Goal: Check status: Check status

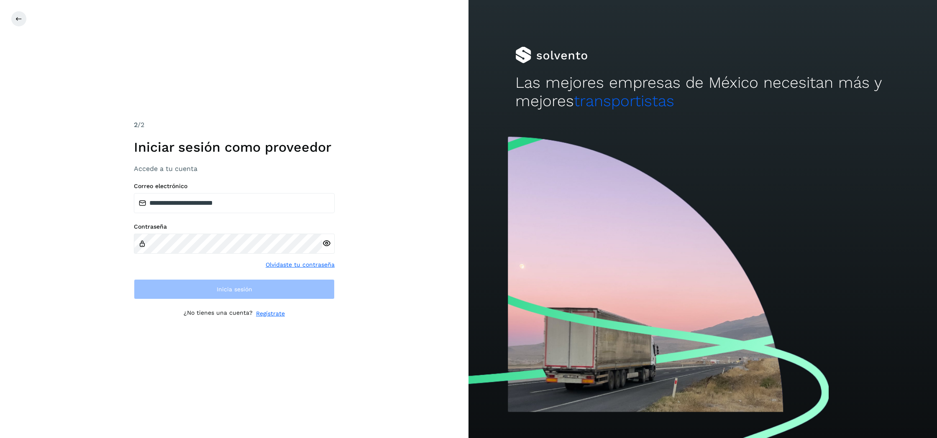
type input "**********"
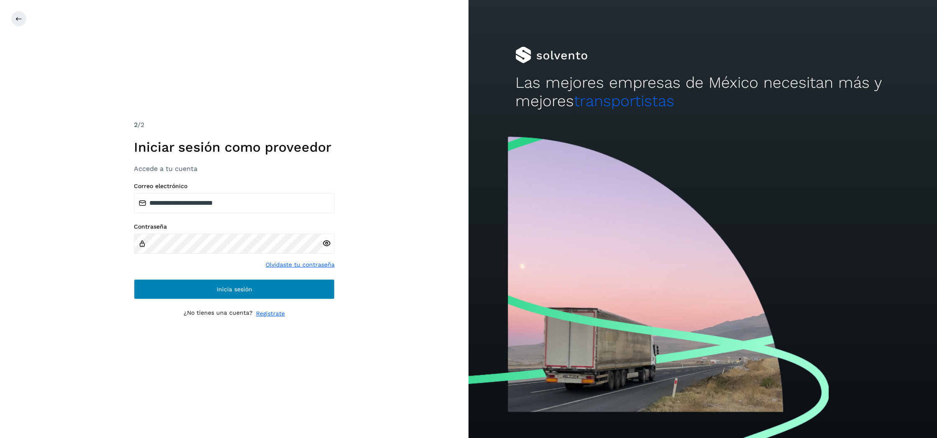
click at [206, 290] on button "Inicia sesión" at bounding box center [234, 289] width 201 height 20
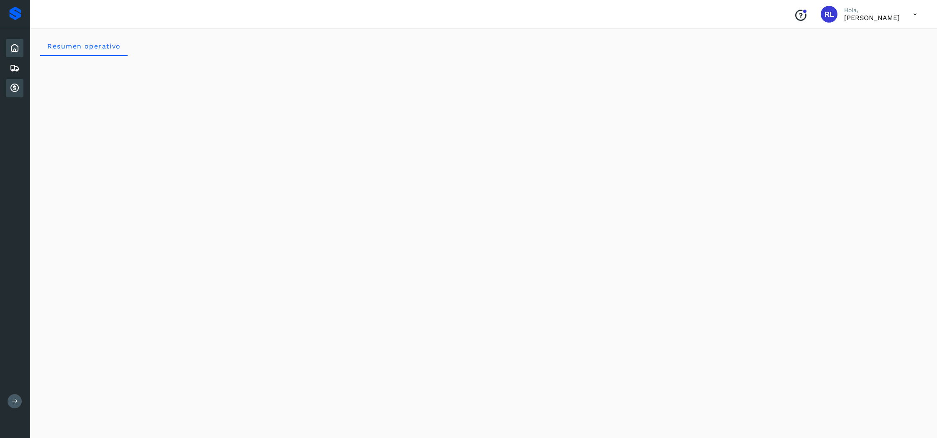
click at [19, 90] on icon at bounding box center [15, 88] width 10 height 10
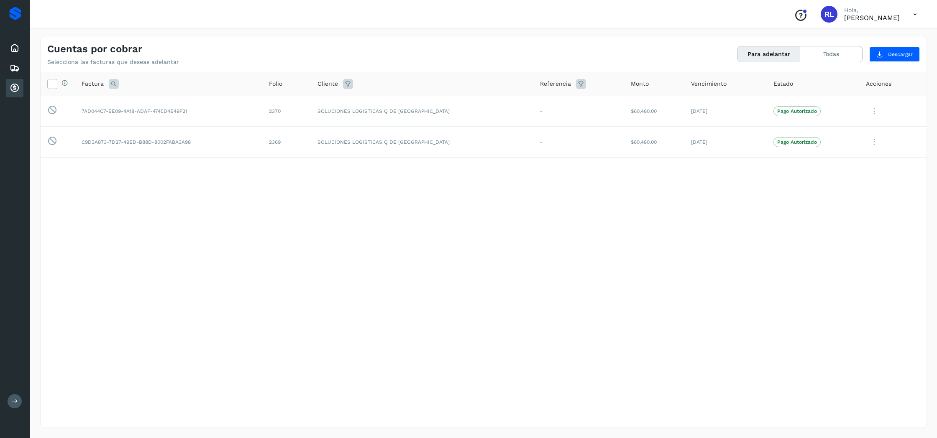
click at [755, 49] on button "Para adelantar" at bounding box center [769, 53] width 62 height 15
click at [822, 49] on button "Todas" at bounding box center [831, 53] width 62 height 15
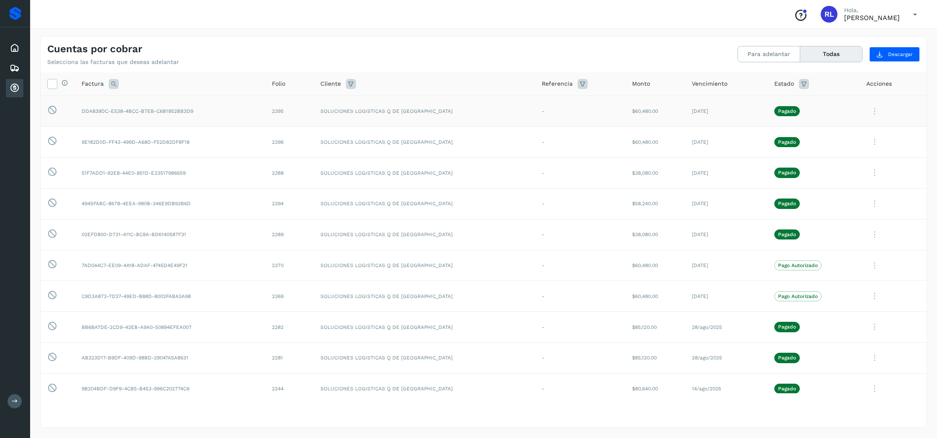
drag, startPoint x: 708, startPoint y: 292, endPoint x: 80, endPoint y: 110, distance: 653.4
click at [211, 112] on td "DDA839DC-E538-4BCC-B7EB-C6B1952BB3D9" at bounding box center [170, 111] width 190 height 31
click at [916, 15] on icon at bounding box center [914, 14] width 17 height 17
click at [862, 38] on div "Cerrar sesión" at bounding box center [873, 38] width 100 height 16
